Goal: Obtain resource: Download file/media

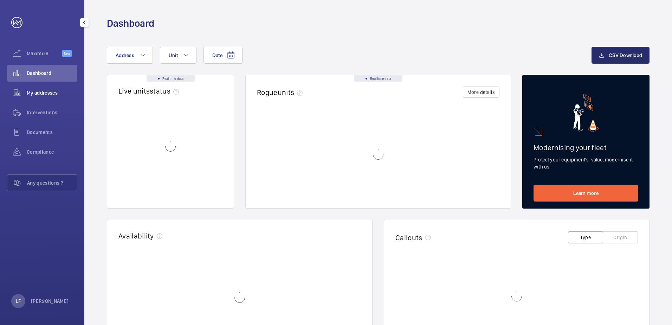
click at [43, 95] on span "My addresses" at bounding box center [52, 92] width 51 height 7
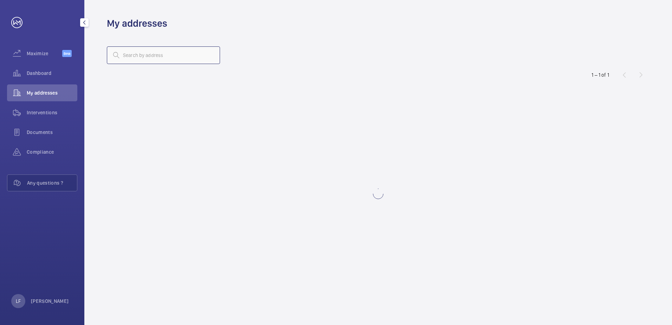
click at [143, 55] on input "text" at bounding box center [163, 55] width 113 height 18
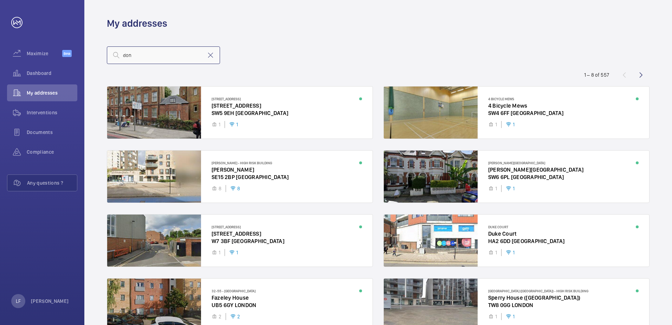
click at [157, 63] on input "don" at bounding box center [163, 55] width 113 height 18
click at [153, 58] on input "don" at bounding box center [163, 55] width 113 height 18
drag, startPoint x: 156, startPoint y: 60, endPoint x: 118, endPoint y: 53, distance: 38.6
click at [118, 53] on div "donington" at bounding box center [163, 55] width 113 height 18
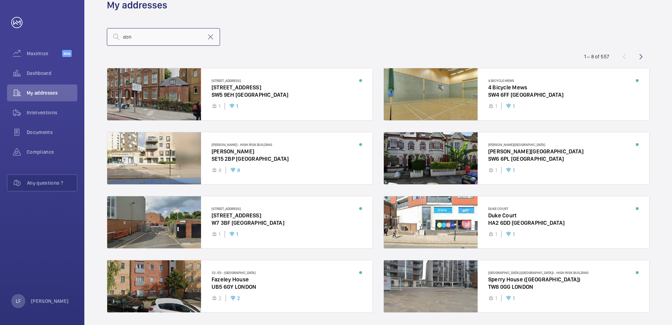
scroll to position [6, 0]
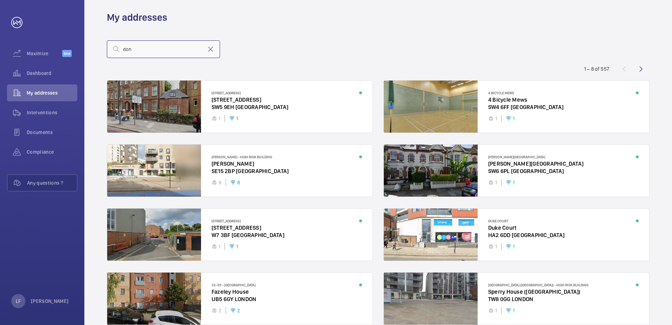
click at [142, 47] on input "don" at bounding box center [163, 49] width 113 height 18
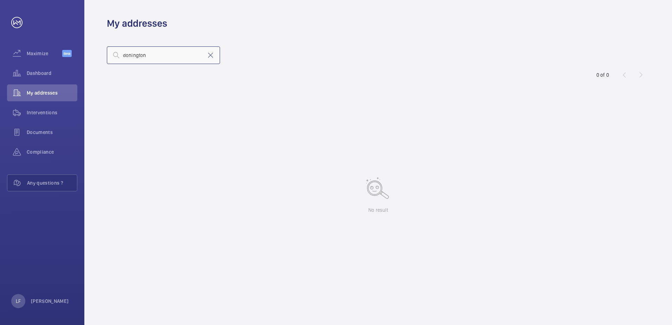
click at [154, 58] on input "donington" at bounding box center [163, 55] width 113 height 18
click at [150, 57] on input "donington" at bounding box center [163, 55] width 113 height 18
drag, startPoint x: 154, startPoint y: 56, endPoint x: 129, endPoint y: 56, distance: 25.7
click at [129, 56] on input "donington" at bounding box center [163, 55] width 113 height 18
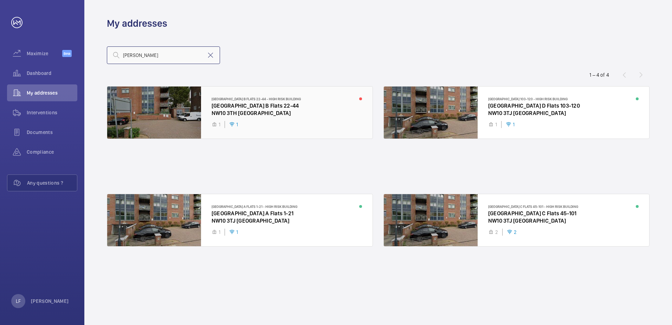
type input "donn"
click at [242, 114] on div at bounding box center [239, 112] width 265 height 52
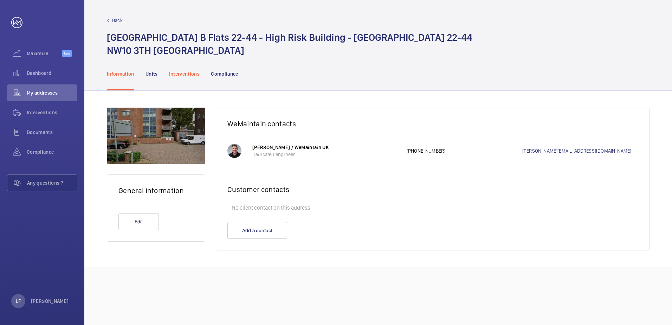
click at [182, 82] on div "Interventions" at bounding box center [184, 73] width 31 height 33
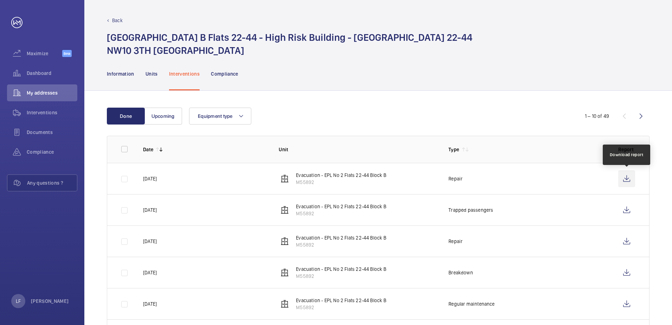
click at [627, 181] on wm-front-icon-button at bounding box center [626, 178] width 17 height 17
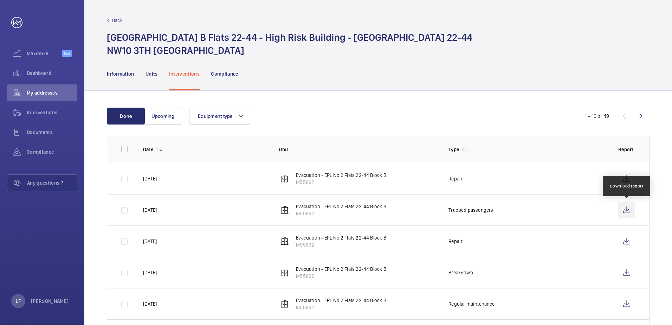
click at [628, 212] on wm-front-icon-button at bounding box center [626, 209] width 17 height 17
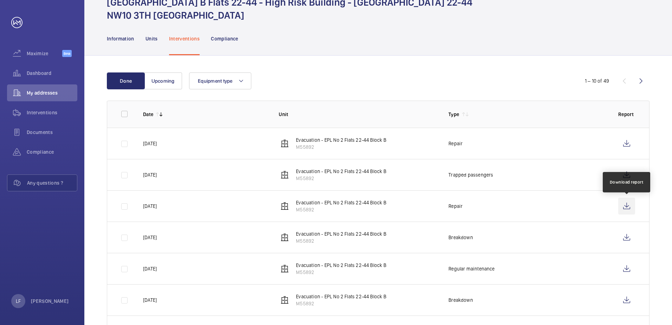
click at [628, 205] on wm-front-icon-button at bounding box center [626, 206] width 17 height 17
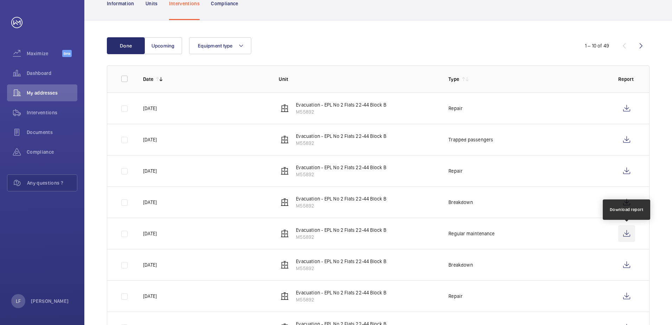
click at [631, 238] on wm-front-icon-button at bounding box center [626, 233] width 17 height 17
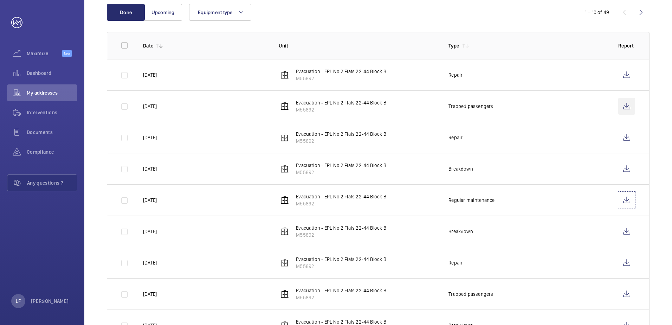
scroll to position [98, 0]
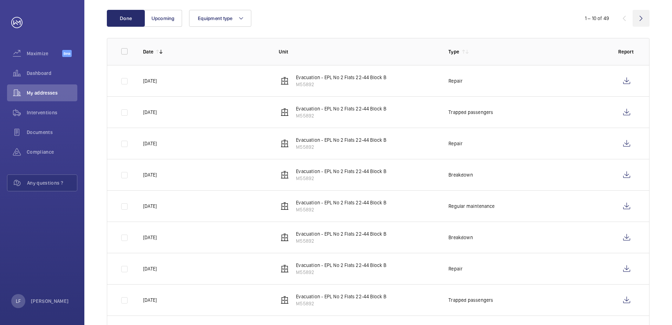
click at [637, 21] on wm-front-icon-button at bounding box center [641, 18] width 17 height 17
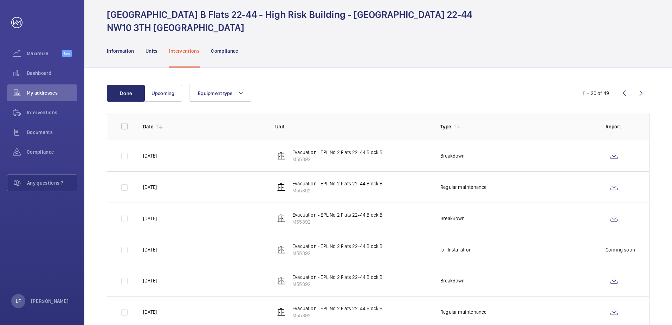
scroll to position [35, 0]
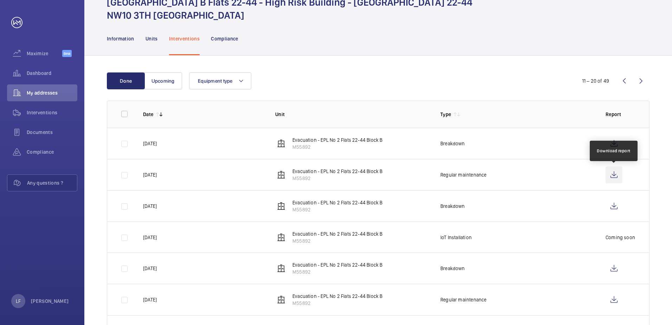
click at [617, 175] on wm-front-icon-button at bounding box center [614, 174] width 17 height 17
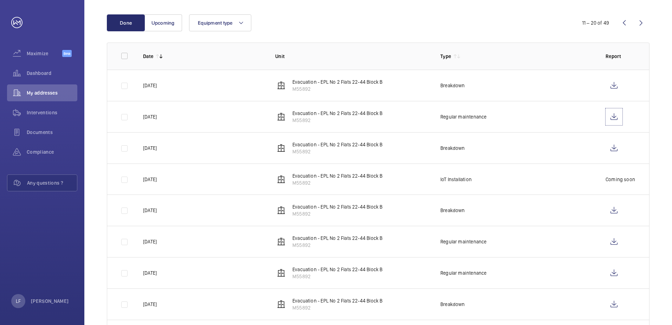
scroll to position [105, 0]
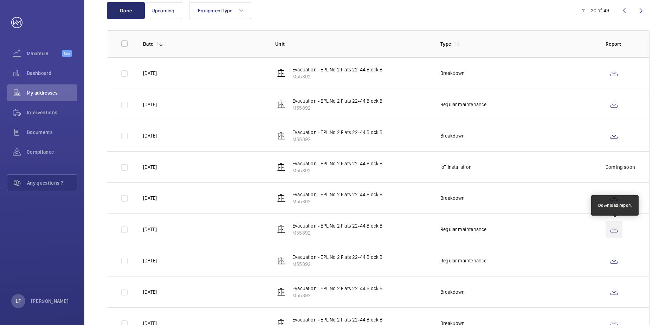
click at [615, 231] on wm-front-icon-button at bounding box center [614, 229] width 17 height 17
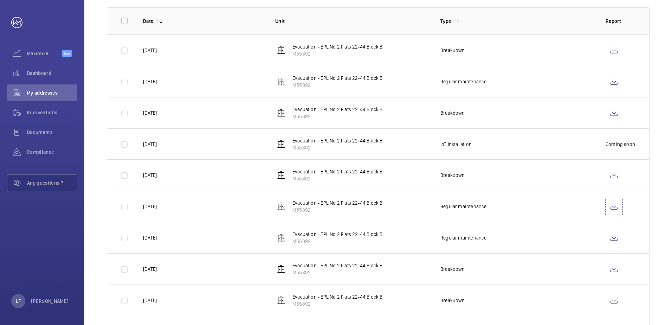
scroll to position [141, 0]
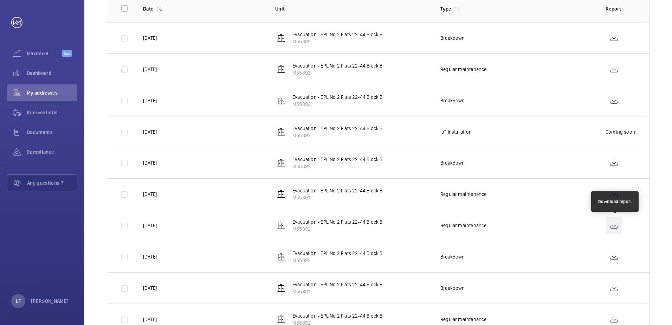
click at [613, 226] on wm-front-icon-button at bounding box center [614, 225] width 17 height 17
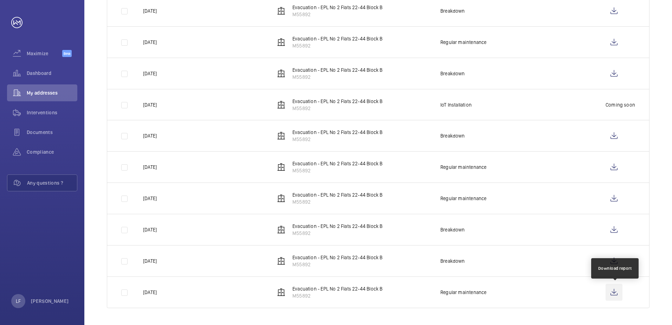
click at [612, 293] on wm-front-icon-button at bounding box center [614, 292] width 17 height 17
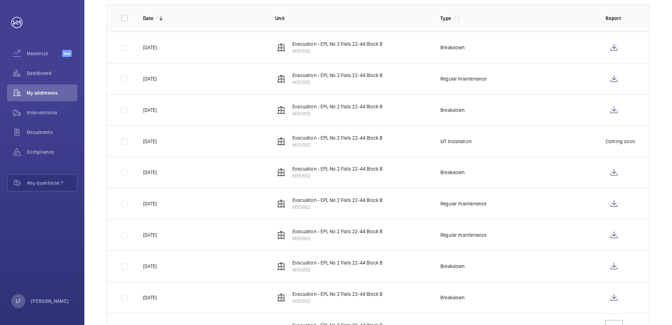
scroll to position [97, 0]
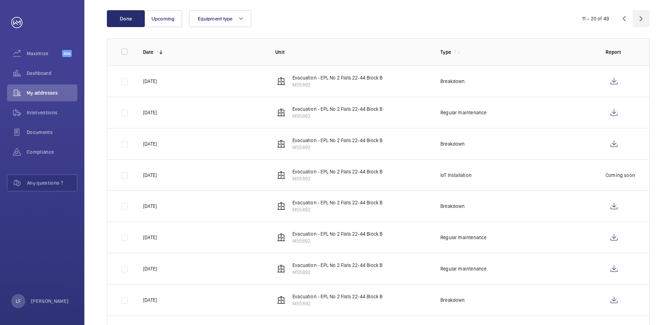
click at [641, 25] on wm-front-icon-button at bounding box center [641, 18] width 17 height 17
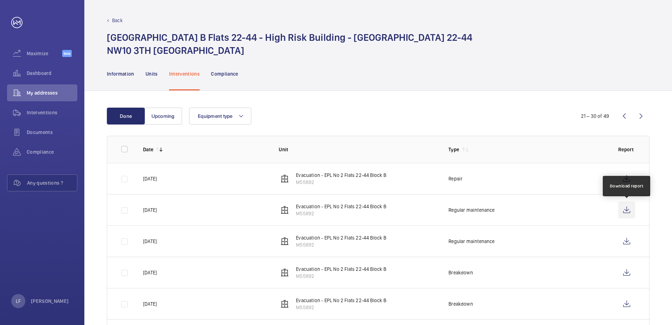
click at [627, 209] on wm-front-icon-button at bounding box center [626, 209] width 17 height 17
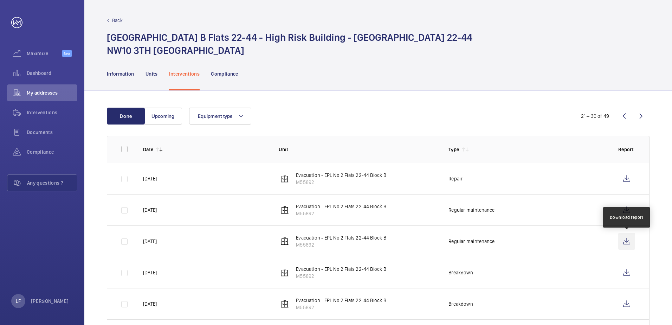
click at [625, 242] on wm-front-icon-button at bounding box center [626, 241] width 17 height 17
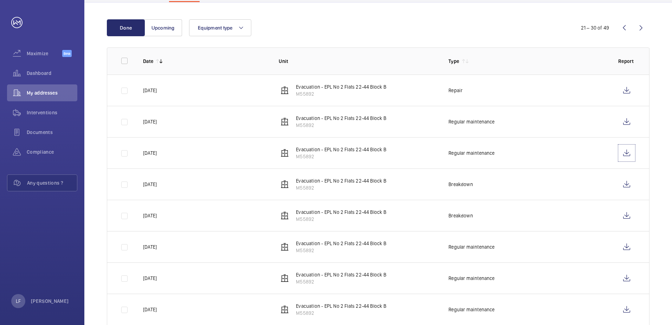
scroll to position [105, 0]
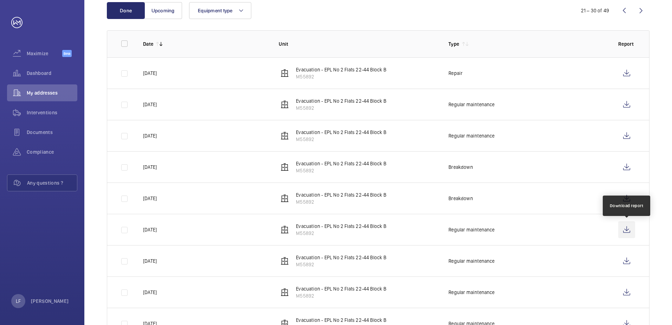
click at [627, 232] on wm-front-icon-button at bounding box center [626, 229] width 17 height 17
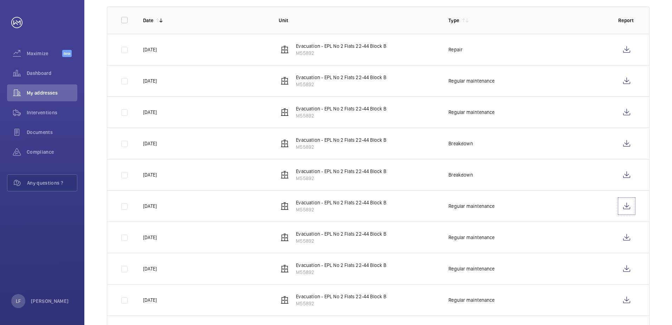
scroll to position [168, 0]
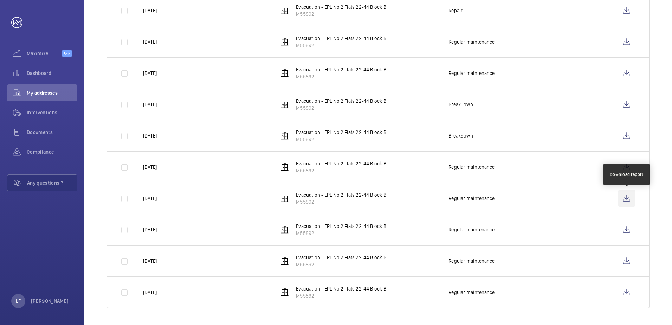
click at [627, 197] on wm-front-icon-button at bounding box center [626, 198] width 17 height 17
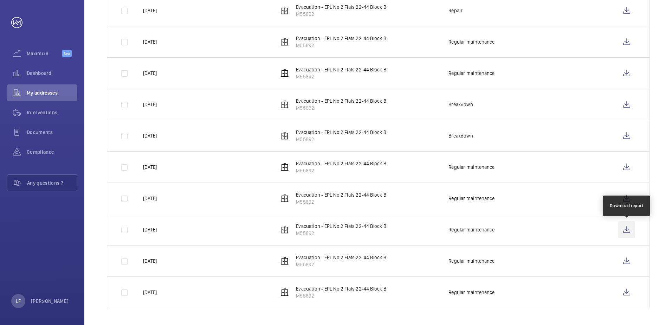
click at [622, 235] on wm-front-icon-button at bounding box center [626, 229] width 17 height 17
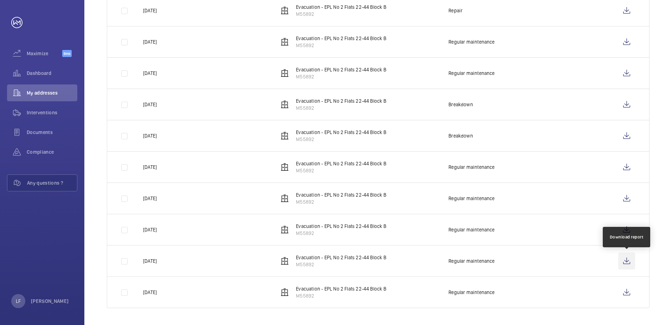
click at [623, 263] on wm-front-icon-button at bounding box center [626, 260] width 17 height 17
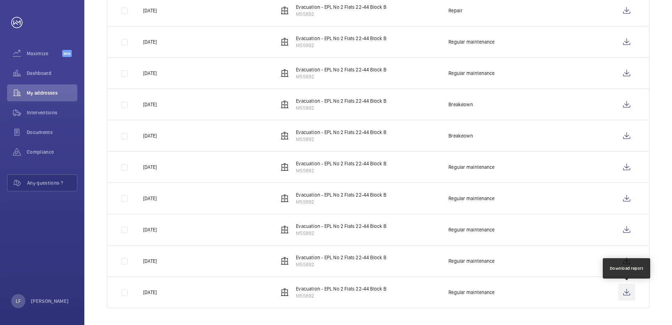
click at [628, 291] on wm-front-icon-button at bounding box center [626, 292] width 17 height 17
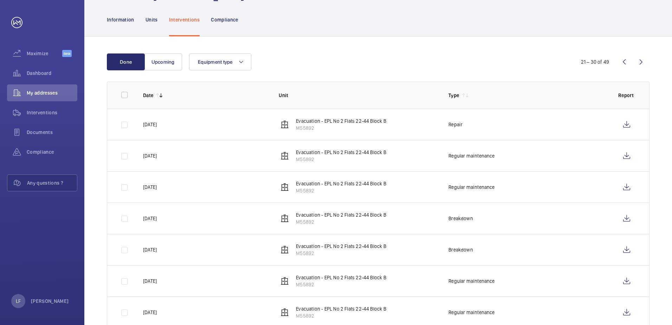
scroll to position [27, 0]
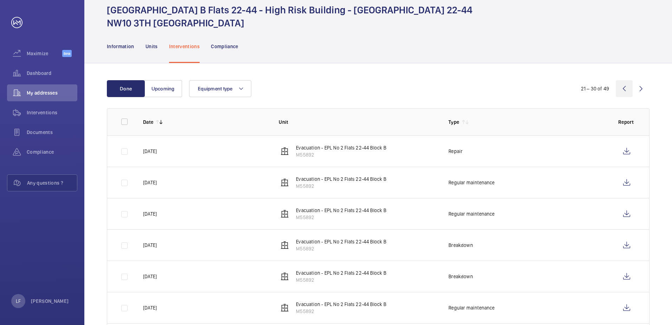
click at [622, 92] on wm-front-icon-button at bounding box center [624, 88] width 17 height 17
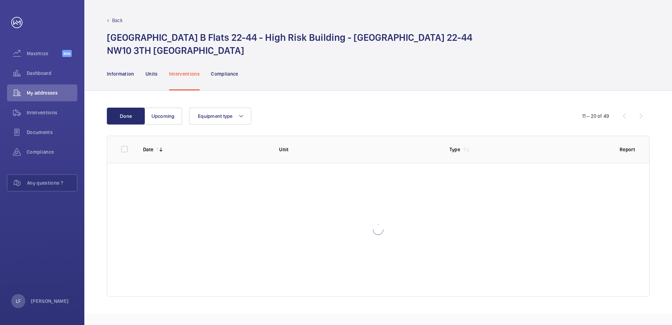
click at [622, 92] on div "Done Upcoming Equipment type 11 – 20 of 49 Date Unit Type Report" at bounding box center [378, 202] width 588 height 223
click at [628, 114] on wm-front-icon-button at bounding box center [624, 116] width 17 height 17
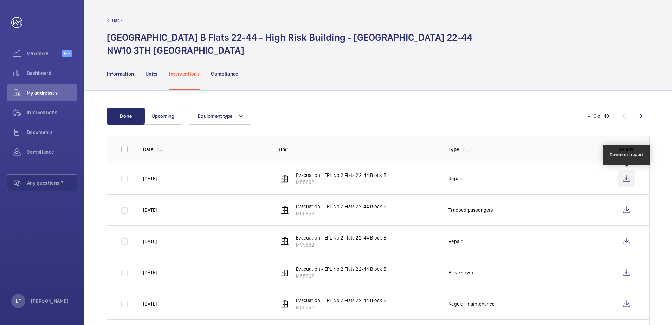
click at [624, 182] on wm-front-icon-button at bounding box center [626, 178] width 17 height 17
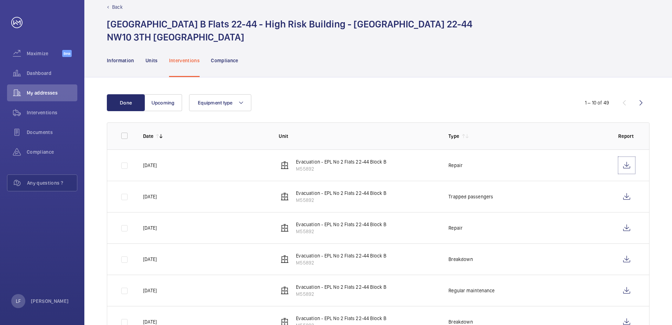
scroll to position [35, 0]
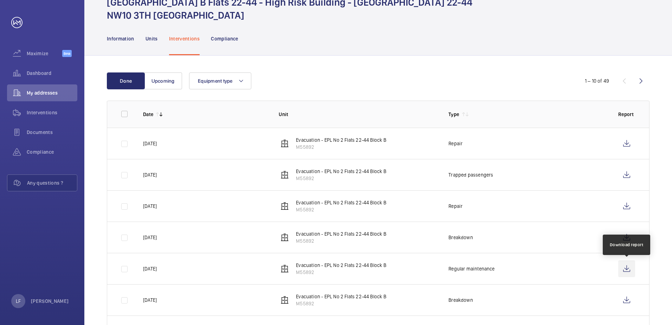
click at [621, 269] on wm-front-icon-button at bounding box center [626, 268] width 17 height 17
click at [37, 78] on div "Dashboard" at bounding box center [42, 73] width 70 height 17
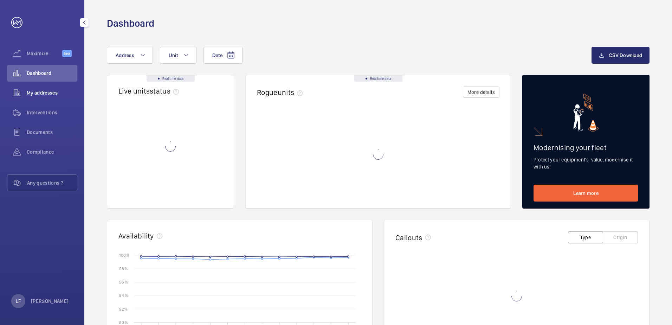
click at [42, 94] on span "My addresses" at bounding box center [52, 92] width 51 height 7
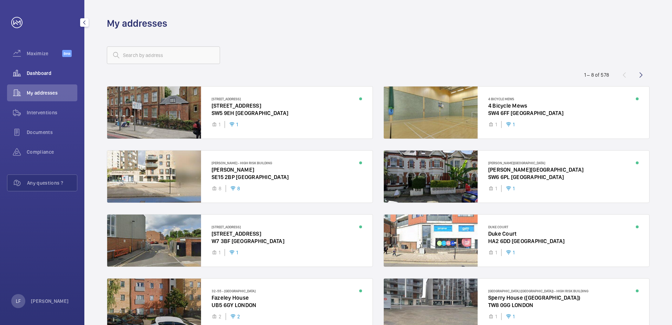
click at [40, 76] on span "Dashboard" at bounding box center [52, 73] width 51 height 7
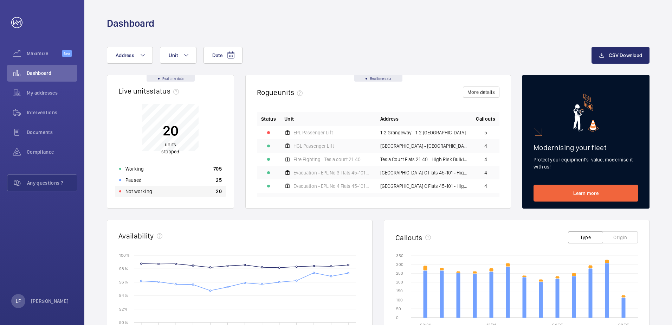
click at [185, 194] on div "Not working 20" at bounding box center [170, 191] width 111 height 11
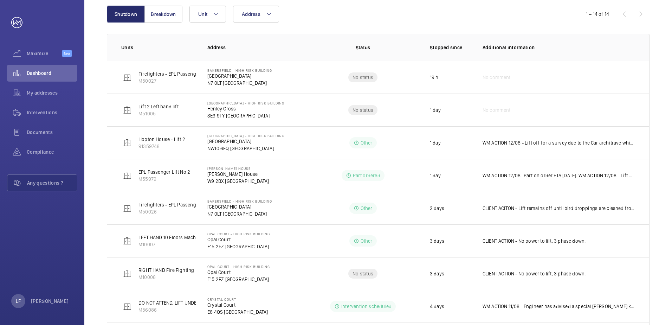
scroll to position [19, 0]
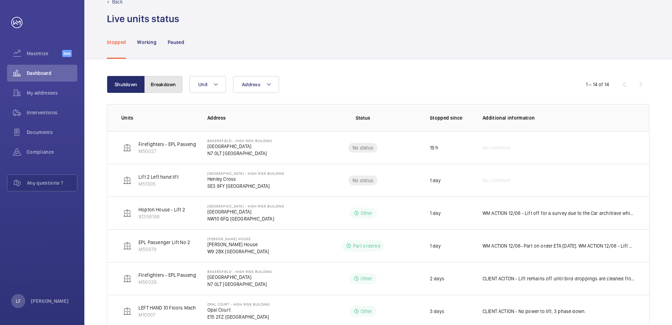
click at [162, 82] on button "Breakdown" at bounding box center [164, 84] width 38 height 17
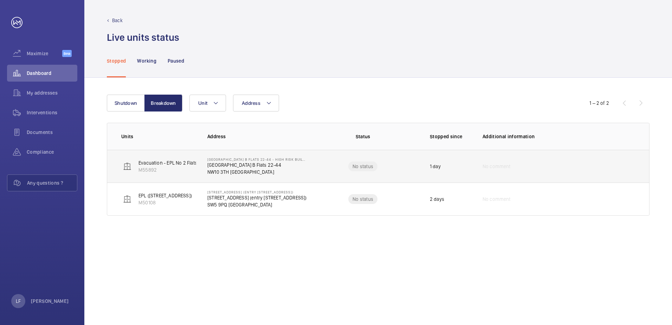
click at [239, 166] on p "Donnington Court Block B Flats 22-44" at bounding box center [257, 164] width 100 height 7
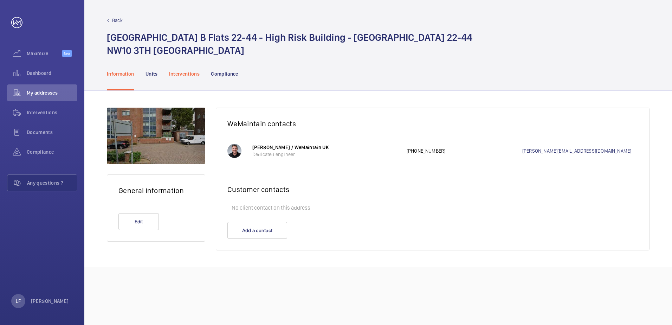
click at [187, 76] on p "Interventions" at bounding box center [184, 73] width 31 height 7
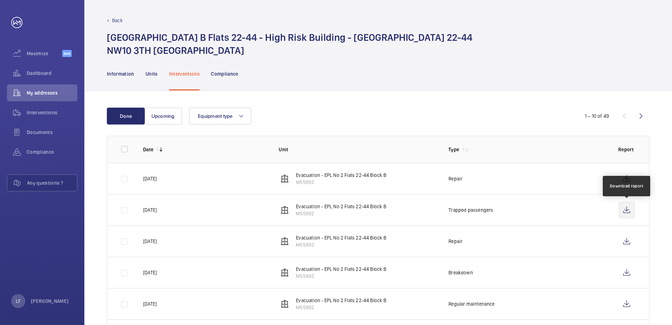
click at [624, 214] on wm-front-icon-button at bounding box center [626, 209] width 17 height 17
click at [630, 238] on wm-front-icon-button at bounding box center [626, 241] width 17 height 17
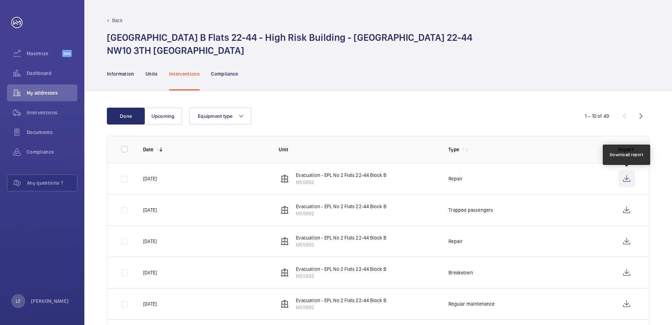
click at [625, 180] on wm-front-icon-button at bounding box center [626, 178] width 17 height 17
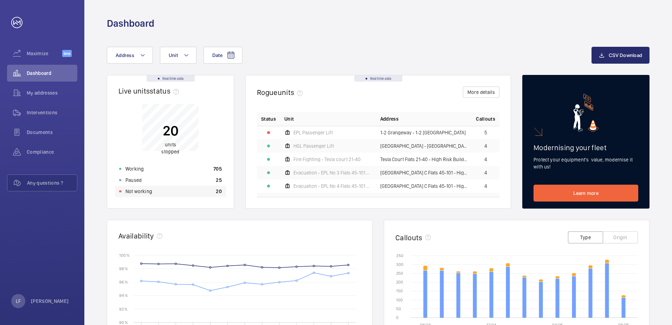
click at [161, 192] on div "Not working 20" at bounding box center [170, 191] width 111 height 11
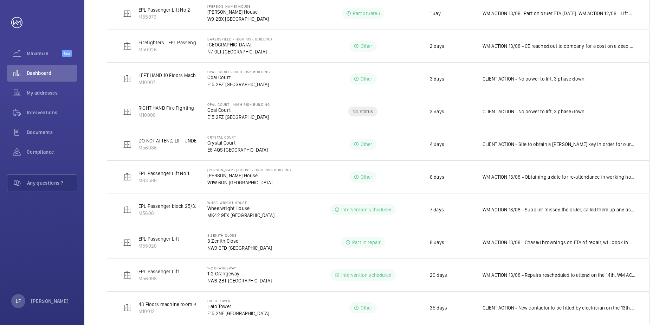
scroll to position [333, 0]
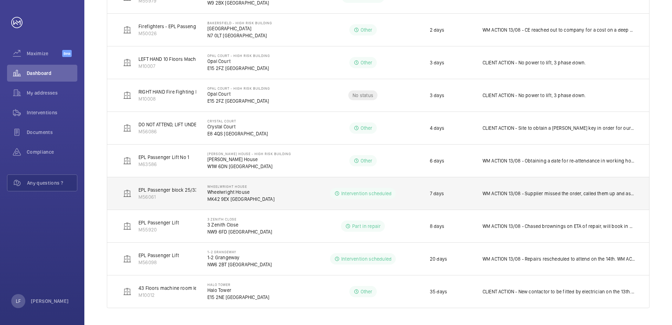
click at [556, 192] on p "WM ACTION 13/08 - Supplier missed the order, called them up and asked for it to…" at bounding box center [559, 193] width 153 height 7
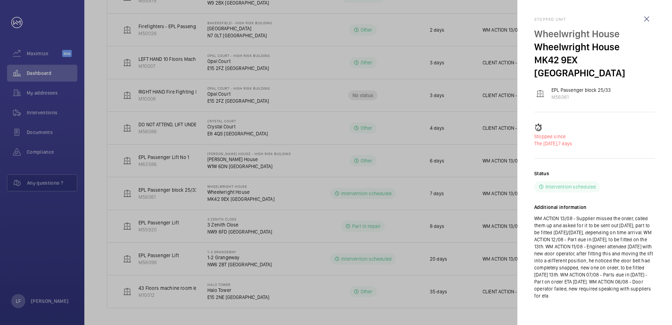
click at [526, 194] on mat-sidenav "Stopped unit Wheelwright House Wheelwright House MK42 9EX LONDON EPL Passenger …" at bounding box center [595, 162] width 155 height 325
click at [506, 195] on div at bounding box center [336, 162] width 672 height 325
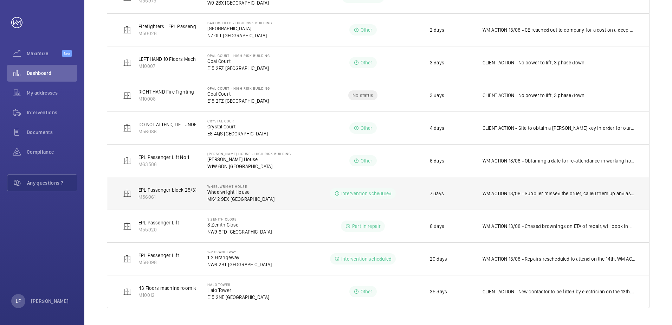
click at [512, 195] on p "WM ACTION 13/08 - Supplier missed the order, called them up and asked for it to…" at bounding box center [559, 193] width 153 height 7
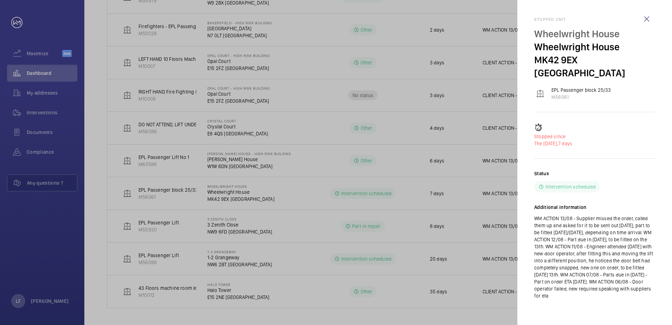
click at [328, 196] on div at bounding box center [336, 162] width 672 height 325
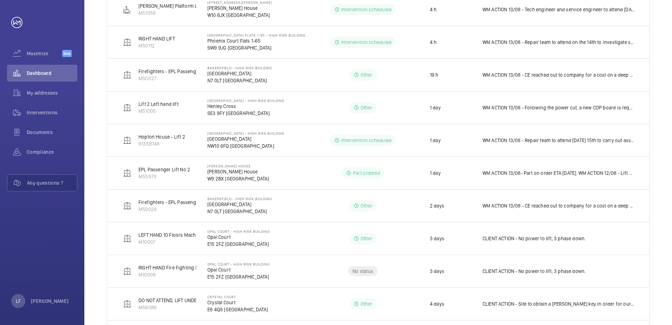
scroll to position [16, 0]
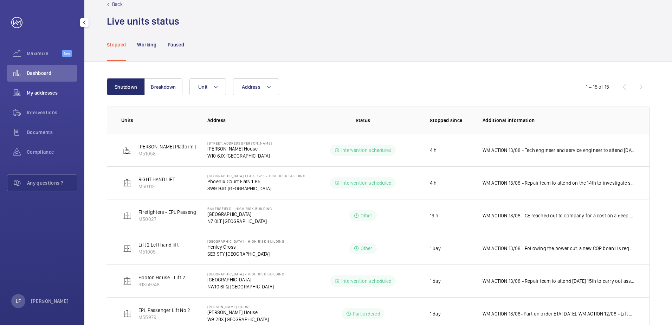
click at [50, 91] on span "My addresses" at bounding box center [52, 92] width 51 height 7
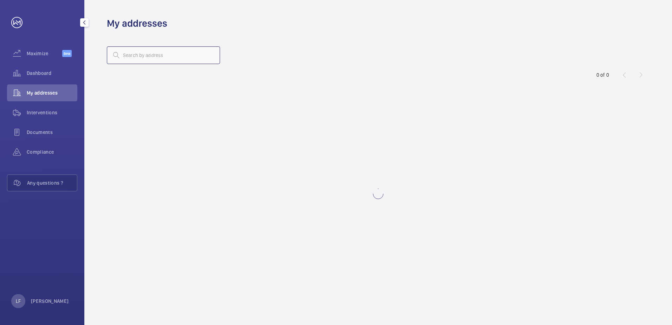
click at [134, 58] on input "text" at bounding box center [163, 55] width 113 height 18
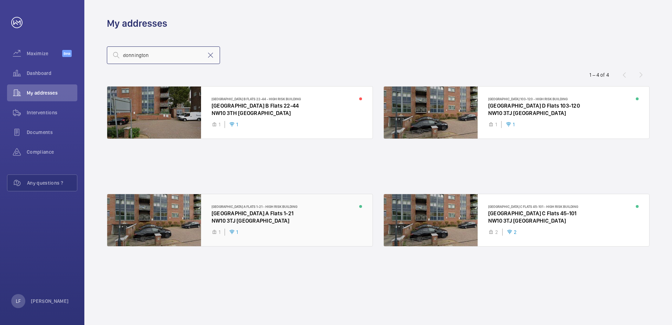
type input "donnington"
click at [268, 220] on div at bounding box center [239, 220] width 265 height 52
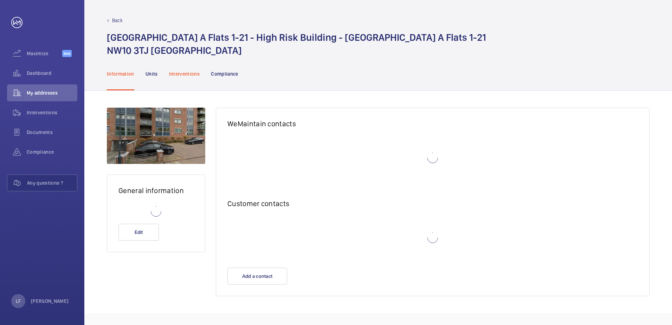
click at [190, 79] on div "Interventions" at bounding box center [184, 73] width 31 height 33
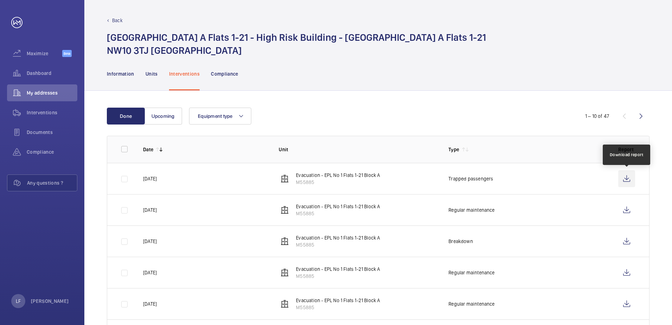
click at [629, 176] on wm-front-icon-button at bounding box center [626, 178] width 17 height 17
click at [38, 75] on span "Dashboard" at bounding box center [52, 73] width 51 height 7
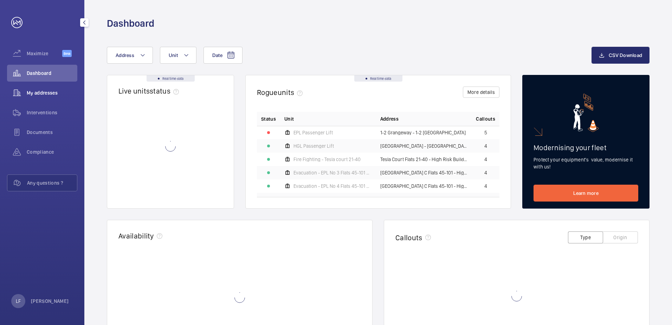
click at [34, 88] on div "My addresses" at bounding box center [42, 92] width 70 height 17
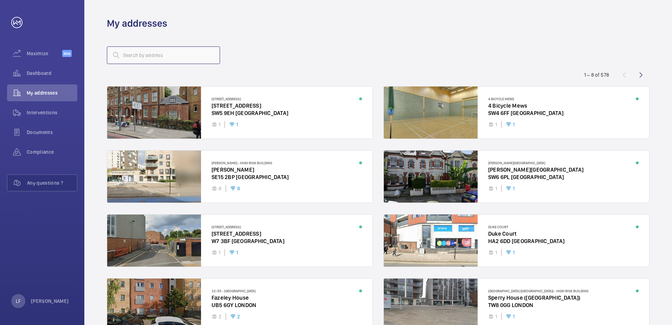
click at [123, 54] on input "text" at bounding box center [163, 55] width 113 height 18
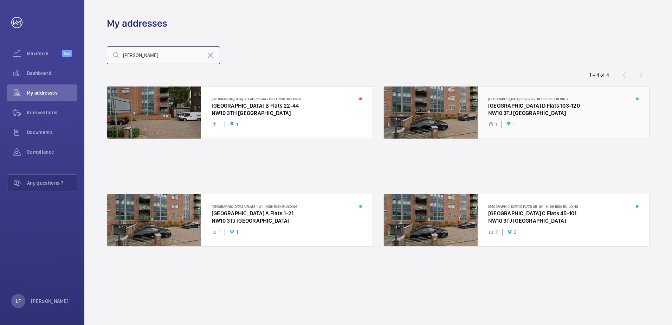
type input "donn"
click at [535, 116] on div at bounding box center [516, 112] width 265 height 52
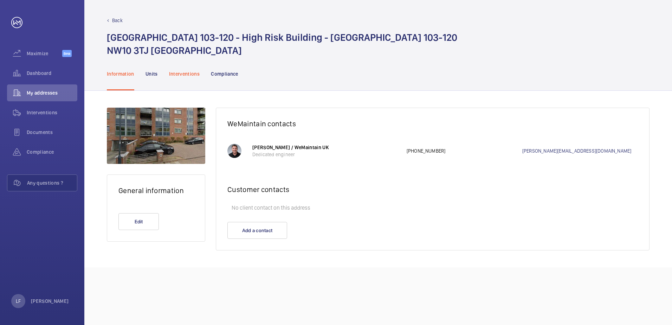
click at [192, 78] on div "Interventions" at bounding box center [184, 73] width 31 height 33
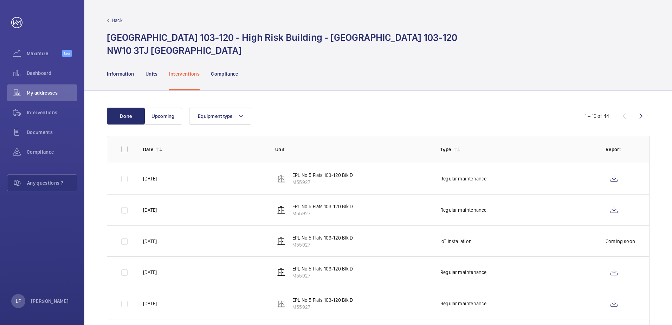
click at [121, 25] on div "Back Donnington Court Block D Flats 103-120 - High Risk Building - Donnington C…" at bounding box center [378, 37] width 543 height 40
click at [118, 23] on p "Back" at bounding box center [117, 20] width 11 height 7
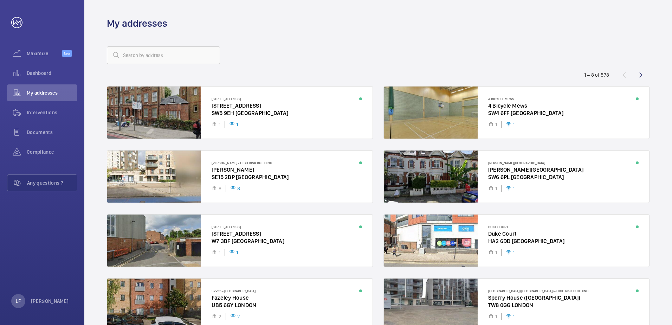
click at [135, 46] on wm-front-address-list "1 – 8 of 578 46 Warwick Road 46 Warwick Road SW5 9EH LONDON 1 1 4 Bicycle Mews …" at bounding box center [378, 198] width 588 height 336
click at [135, 53] on input "text" at bounding box center [163, 55] width 113 height 18
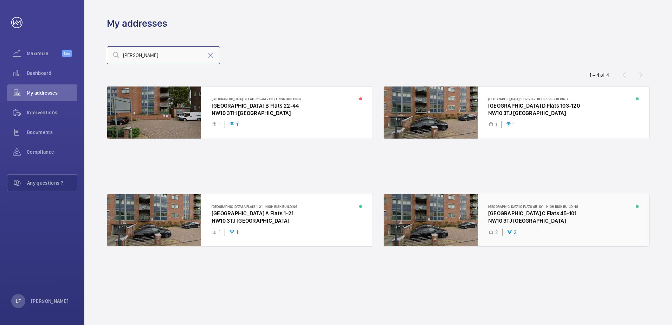
type input "donn"
click at [511, 217] on div at bounding box center [516, 220] width 265 height 52
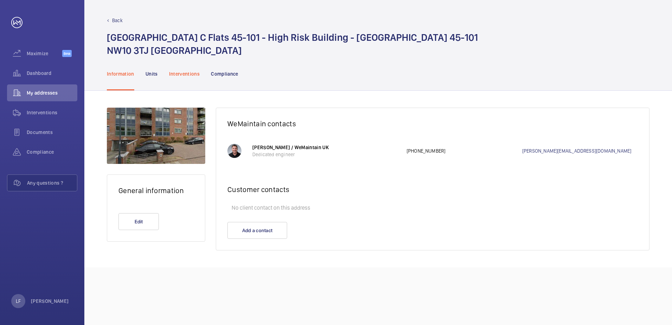
click at [184, 80] on div "Interventions" at bounding box center [184, 73] width 31 height 33
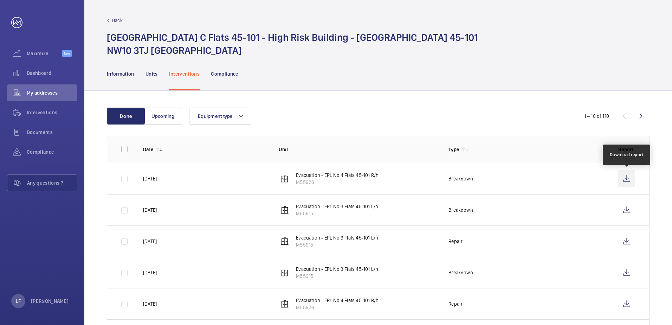
click at [625, 179] on wm-front-icon-button at bounding box center [626, 178] width 17 height 17
click at [34, 69] on div "Dashboard" at bounding box center [42, 73] width 70 height 17
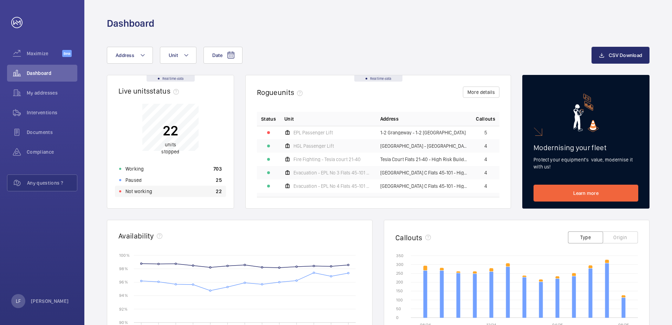
click at [153, 193] on div "Not working 22" at bounding box center [170, 191] width 111 height 11
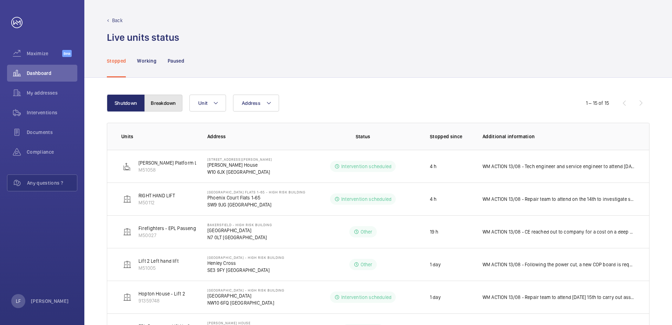
click at [162, 102] on button "Breakdown" at bounding box center [164, 103] width 38 height 17
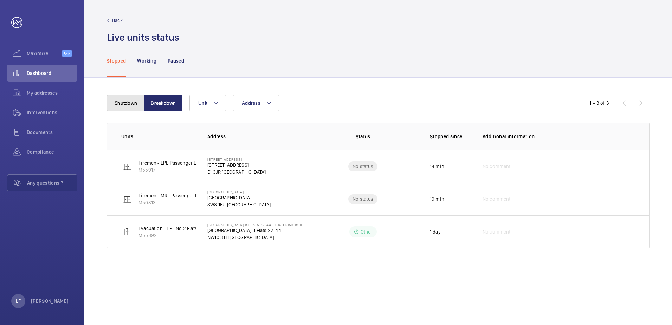
click at [125, 102] on button "Shutdown" at bounding box center [126, 103] width 38 height 17
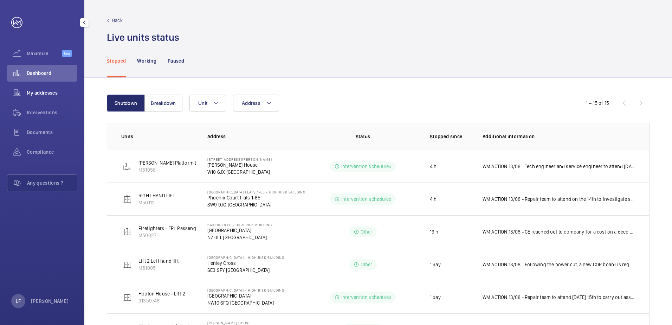
click at [40, 97] on div "My addresses" at bounding box center [42, 92] width 70 height 17
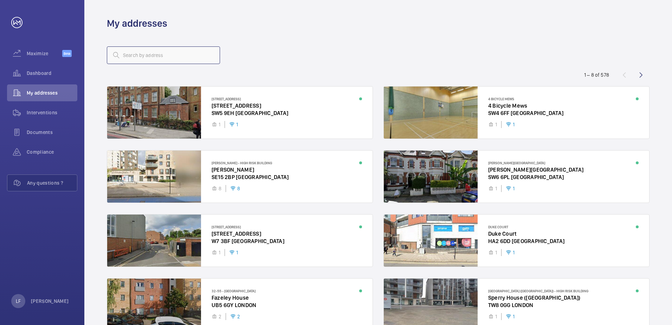
click at [129, 57] on input "text" at bounding box center [163, 55] width 113 height 18
click at [137, 53] on input "text" at bounding box center [163, 55] width 113 height 18
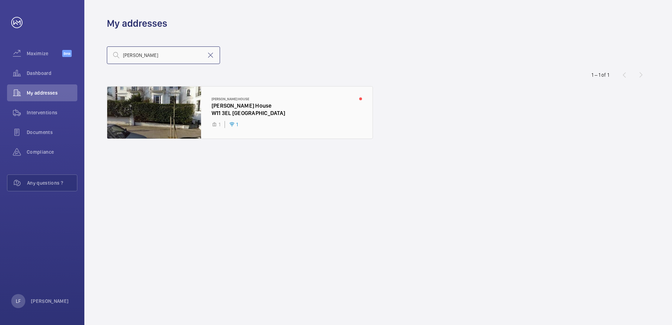
type input "alan"
click at [241, 108] on div at bounding box center [239, 112] width 265 height 52
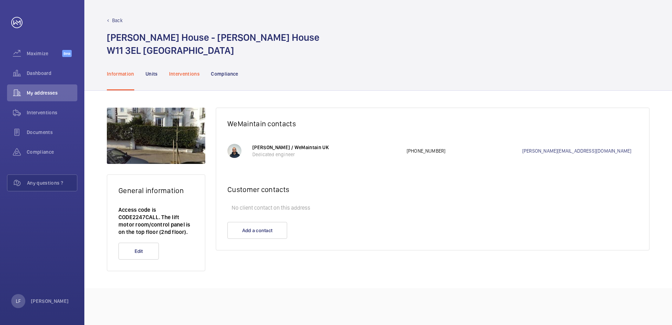
click at [184, 73] on p "Interventions" at bounding box center [184, 73] width 31 height 7
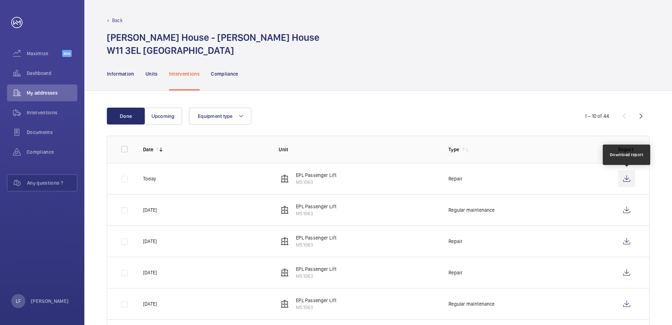
click at [625, 179] on wm-front-icon-button at bounding box center [626, 178] width 17 height 17
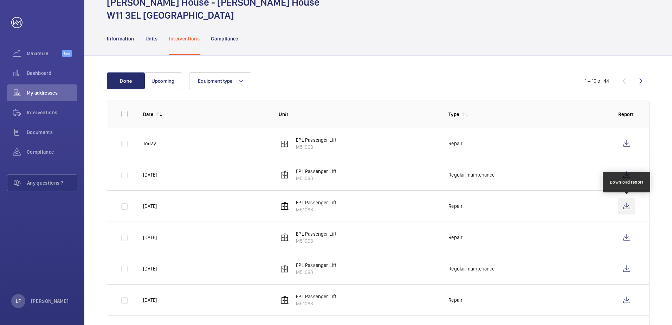
click at [624, 207] on wm-front-icon-button at bounding box center [626, 206] width 17 height 17
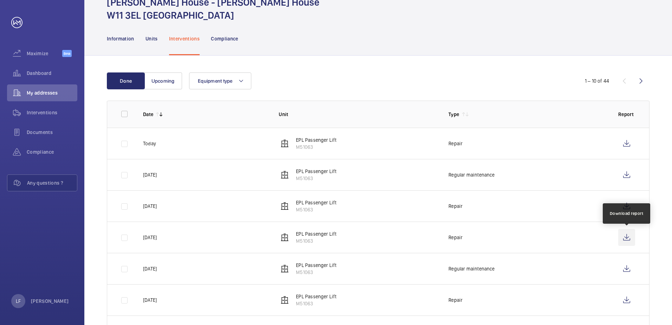
click at [625, 238] on wm-front-icon-button at bounding box center [626, 237] width 17 height 17
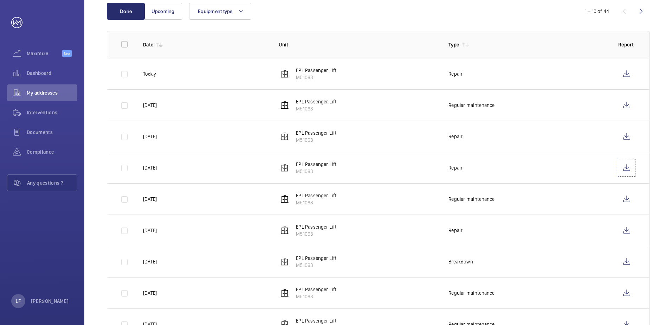
scroll to position [105, 0]
click at [626, 226] on wm-front-icon-button at bounding box center [626, 229] width 17 height 17
click at [622, 260] on wm-front-icon-button at bounding box center [626, 260] width 17 height 17
click at [48, 67] on div "Dashboard" at bounding box center [42, 73] width 70 height 17
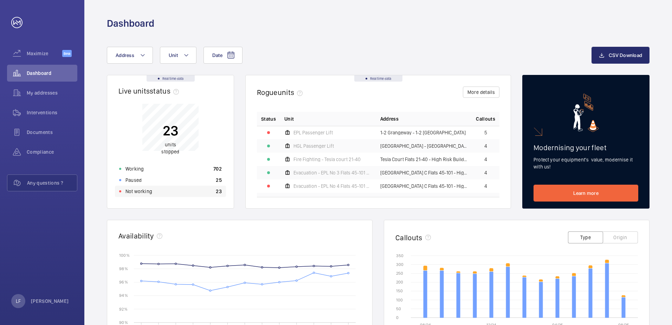
click at [155, 194] on div "Not working 23" at bounding box center [170, 191] width 111 height 11
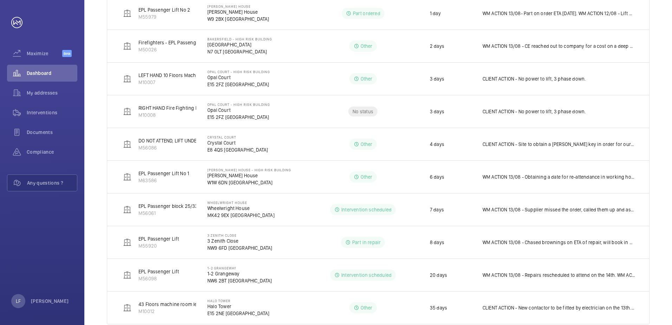
scroll to position [333, 0]
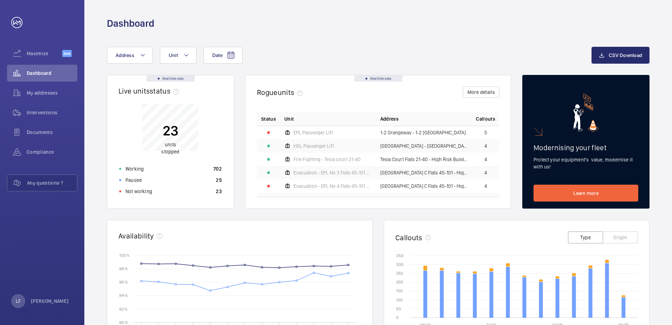
click at [161, 196] on div "Not working 23" at bounding box center [170, 191] width 111 height 11
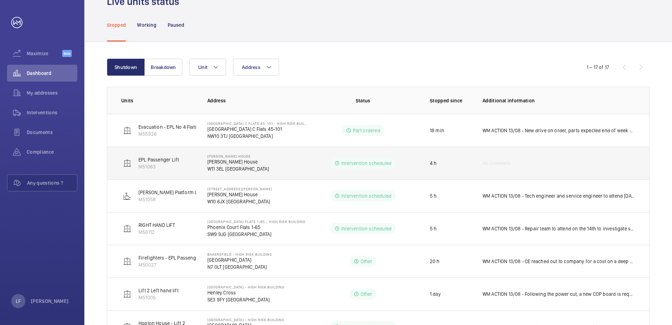
scroll to position [35, 0]
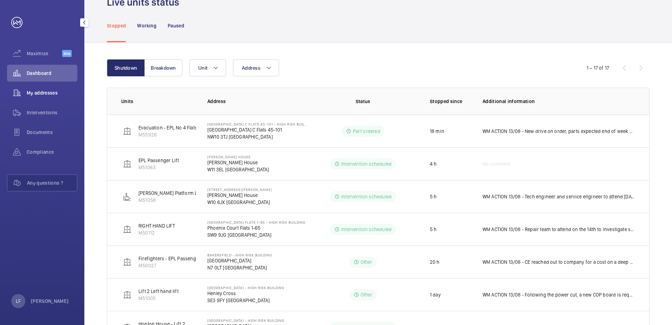
click at [54, 94] on span "My addresses" at bounding box center [52, 92] width 51 height 7
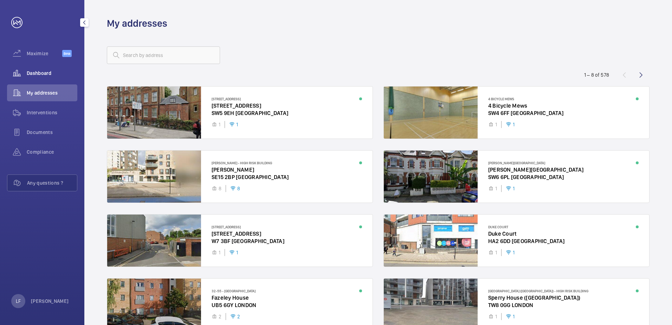
click at [41, 75] on span "Dashboard" at bounding box center [52, 73] width 51 height 7
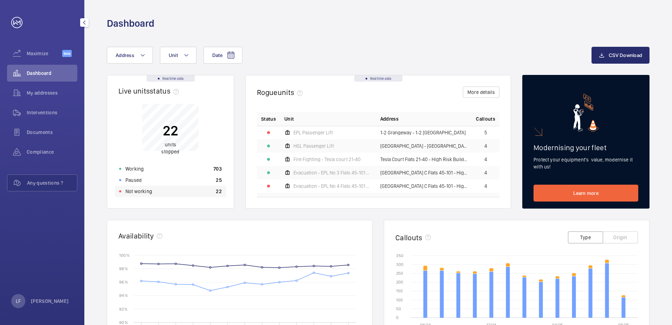
click at [150, 189] on p "Not working" at bounding box center [139, 191] width 27 height 7
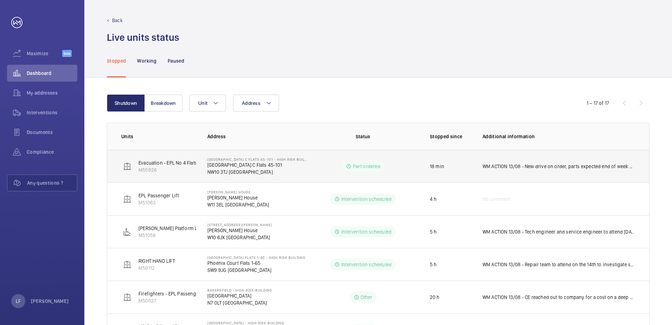
click at [534, 169] on p "WM ACTION 13/08 - New drive on order, parts expected end of week due to delays …" at bounding box center [559, 166] width 153 height 7
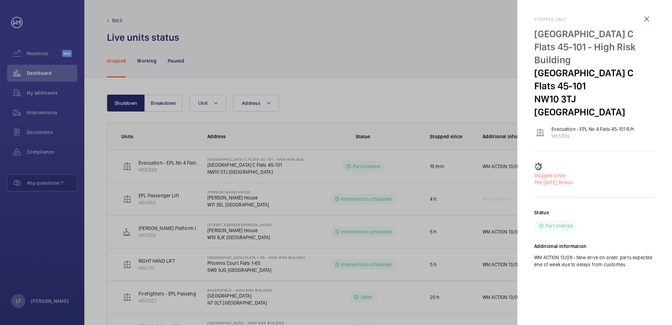
click at [511, 169] on div at bounding box center [336, 162] width 672 height 325
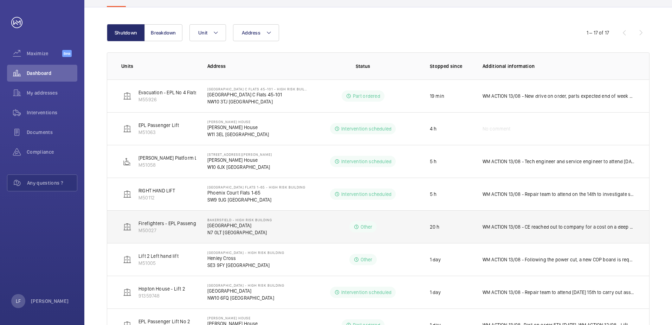
scroll to position [141, 0]
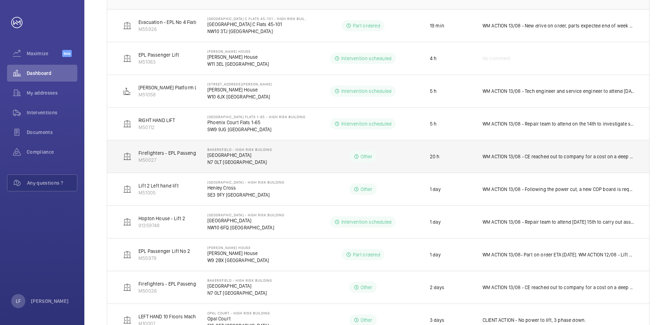
click at [226, 160] on p "N7 0LT [GEOGRAPHIC_DATA]" at bounding box center [239, 162] width 65 height 7
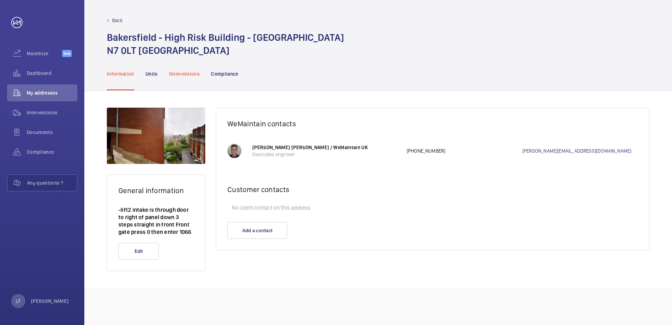
click at [182, 78] on div "Interventions" at bounding box center [184, 73] width 31 height 33
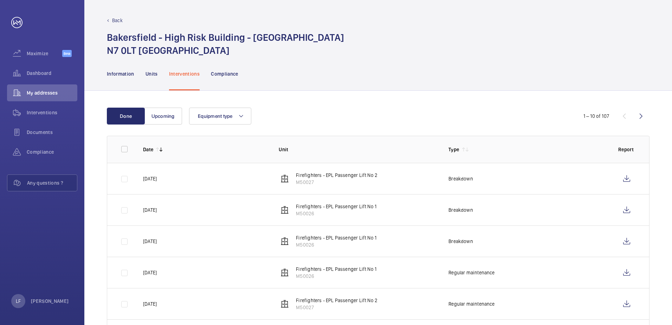
scroll to position [35, 0]
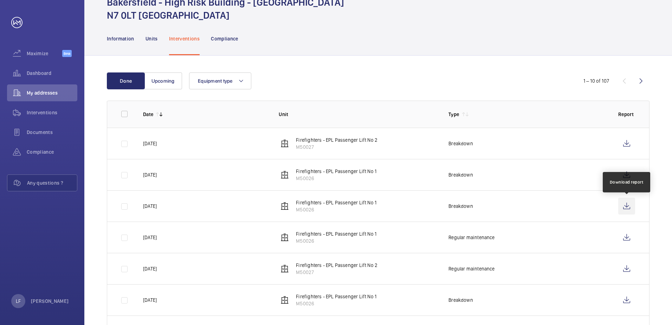
click at [619, 207] on wm-front-icon-button at bounding box center [626, 206] width 17 height 17
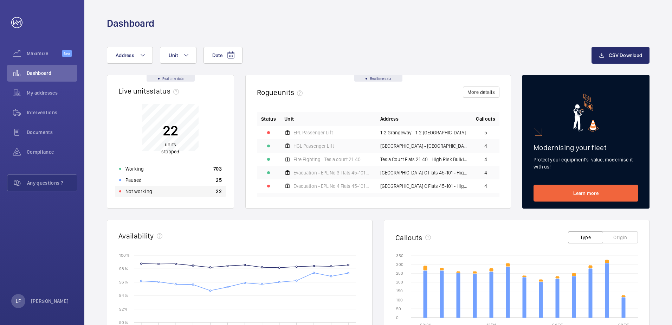
click at [132, 190] on p "Not working" at bounding box center [139, 191] width 27 height 7
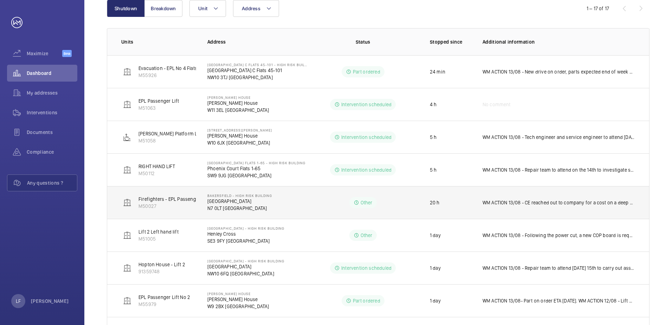
scroll to position [105, 0]
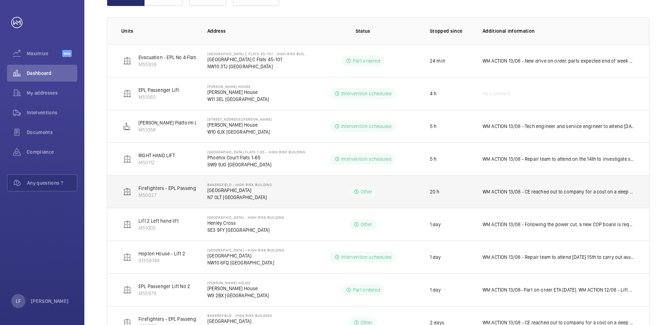
click at [223, 198] on p "N7 0LT [GEOGRAPHIC_DATA]" at bounding box center [239, 197] width 65 height 7
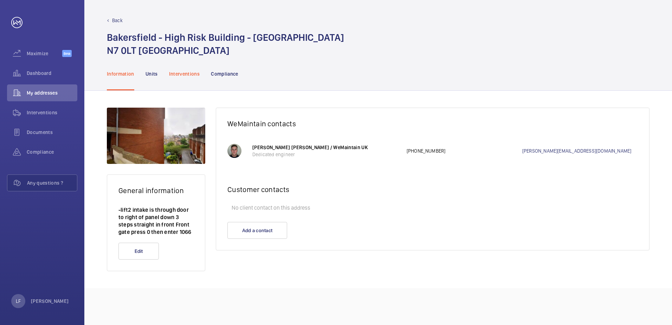
click at [187, 70] on p "Interventions" at bounding box center [184, 73] width 31 height 7
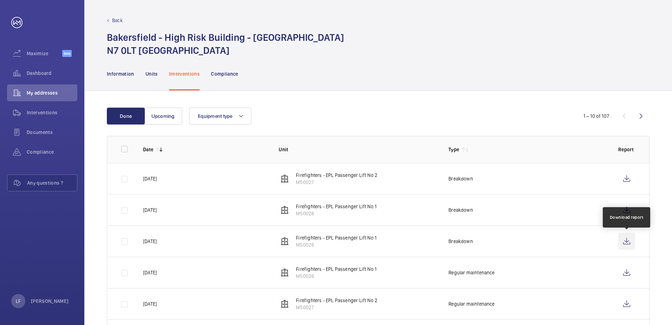
click at [620, 242] on wm-front-icon-button at bounding box center [626, 241] width 17 height 17
click at [23, 75] on wm-front-icon-button at bounding box center [17, 73] width 20 height 17
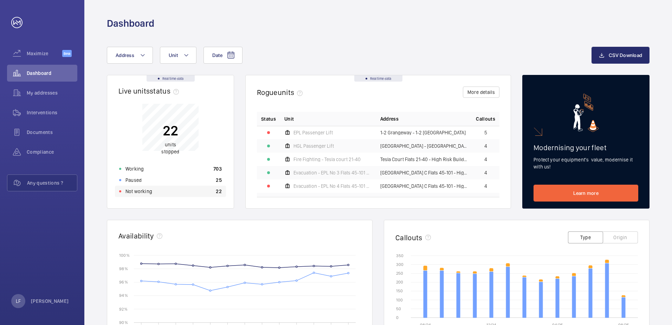
click at [161, 193] on div "Not working 22" at bounding box center [170, 191] width 111 height 11
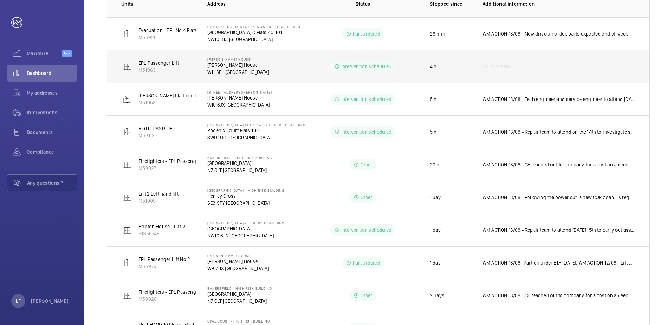
scroll to position [141, 0]
